Goal: Register for event/course

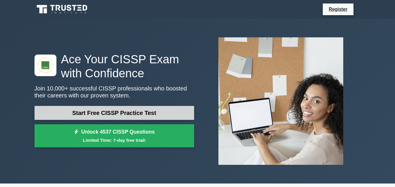
click at [117, 113] on link "Start Free CISSP Practice Test" at bounding box center [115, 113] width 160 height 14
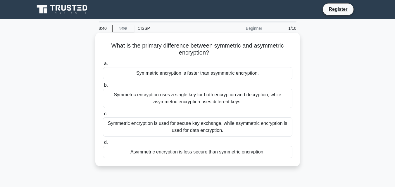
click at [189, 98] on div "Symmetric encryption uses a single key for both encryption and decryption, whil…" at bounding box center [198, 98] width 190 height 19
click at [103, 87] on input "b. Symmetric encryption uses a single key for both encryption and decryption, w…" at bounding box center [103, 86] width 0 height 4
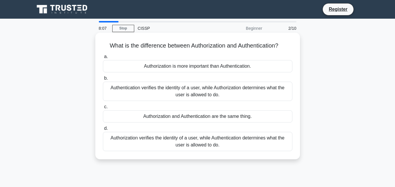
click at [158, 88] on div "Authentication verifies the identity of a user, while Authorization determines …" at bounding box center [198, 91] width 190 height 19
click at [103, 80] on input "b. Authentication verifies the identity of a user, while Authorization determin…" at bounding box center [103, 79] width 0 height 4
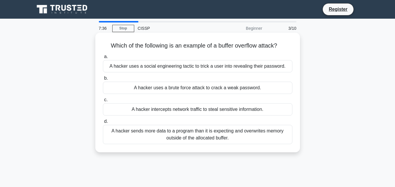
click at [200, 135] on div "A hacker sends more data to a program than it is expecting and overwrites memor…" at bounding box center [198, 134] width 190 height 19
click at [103, 124] on input "d. A hacker sends more data to a program than it is expecting and overwrites me…" at bounding box center [103, 122] width 0 height 4
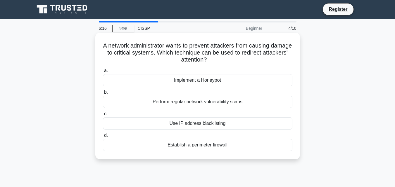
click at [214, 147] on div "Establish a perimeter firewall" at bounding box center [198, 145] width 190 height 12
click at [103, 138] on input "d. Establish a perimeter firewall" at bounding box center [103, 136] width 0 height 4
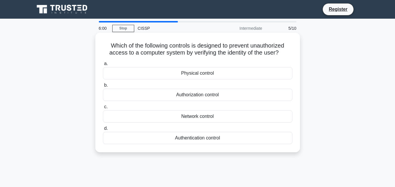
click at [214, 140] on div "Authentication control" at bounding box center [198, 138] width 190 height 12
click at [103, 131] on input "d. Authentication control" at bounding box center [103, 129] width 0 height 4
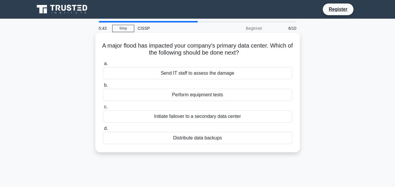
click at [236, 117] on div "Initiate failover to a secondary data center" at bounding box center [198, 117] width 190 height 12
click at [103, 109] on input "c. Initiate failover to a secondary data center" at bounding box center [103, 107] width 0 height 4
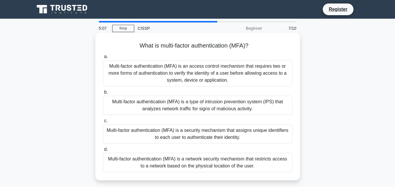
click at [234, 70] on div "Multi-factor authentication (MFA) is an access control mechanism that requires …" at bounding box center [198, 73] width 190 height 26
click at [103, 59] on input "a. Multi-factor authentication (MFA) is an access control mechanism that requir…" at bounding box center [103, 57] width 0 height 4
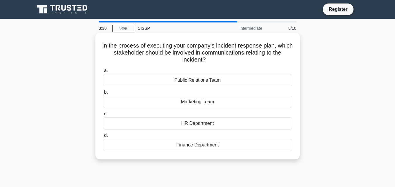
click at [214, 81] on div "Public Relations Team" at bounding box center [198, 80] width 190 height 12
click at [103, 73] on input "a. Public Relations Team" at bounding box center [103, 71] width 0 height 4
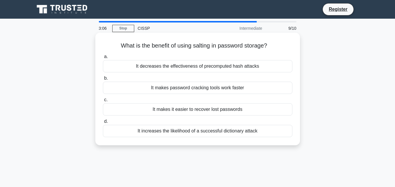
click at [254, 66] on div "It decreases the effectiveness of precomputed hash attacks" at bounding box center [198, 66] width 190 height 12
click at [103, 59] on input "a. It decreases the effectiveness of precomputed hash attacks" at bounding box center [103, 57] width 0 height 4
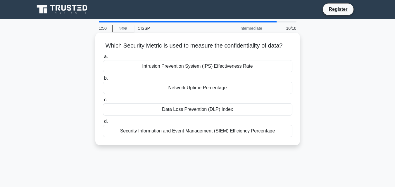
click at [231, 137] on div "Security Information and Event Management (SIEM) Efficiency Percentage" at bounding box center [198, 131] width 190 height 12
click at [103, 124] on input "d. Security Information and Event Management (SIEM) Efficiency Percentage" at bounding box center [103, 122] width 0 height 4
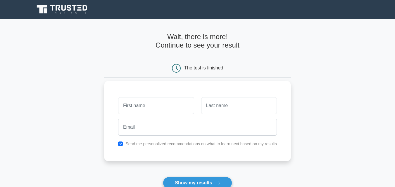
click at [153, 104] on input "text" at bounding box center [156, 105] width 76 height 17
click at [154, 107] on input "text" at bounding box center [156, 105] width 76 height 17
type input "Funsho"
type input "Ogundele"
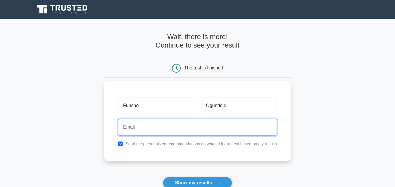
click at [168, 130] on input "email" at bounding box center [197, 127] width 159 height 17
type input "funshoogundele@gmail.com"
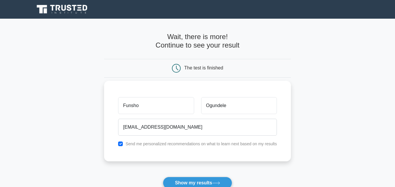
click at [157, 145] on label "Send me personalized recommendations on what to learn next based on my results" at bounding box center [201, 144] width 152 height 5
click at [121, 144] on input "checkbox" at bounding box center [120, 144] width 5 height 5
checkbox input "false"
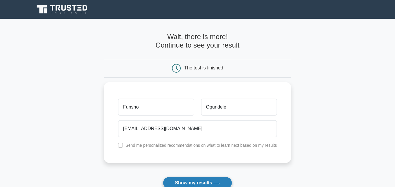
click at [196, 183] on button "Show my results" at bounding box center [197, 183] width 69 height 12
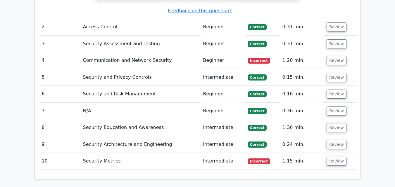
scroll to position [717, 0]
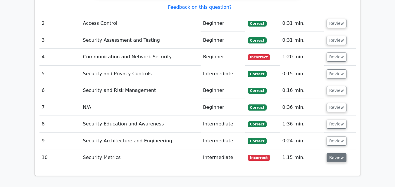
click at [332, 154] on button "Review" at bounding box center [337, 158] width 20 height 9
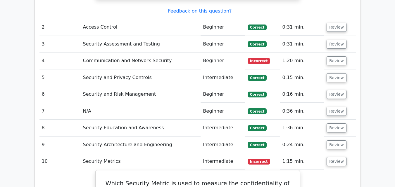
scroll to position [672, 0]
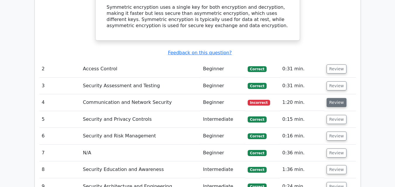
click at [336, 98] on button "Review" at bounding box center [337, 102] width 20 height 9
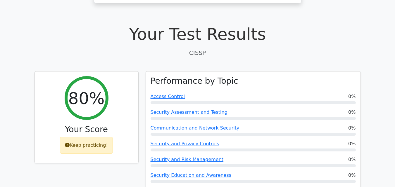
scroll to position [128, 0]
